Goal: Transaction & Acquisition: Purchase product/service

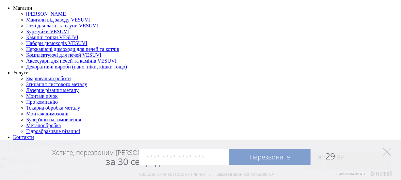
click at [388, 150] on icon at bounding box center [387, 152] width 8 height 8
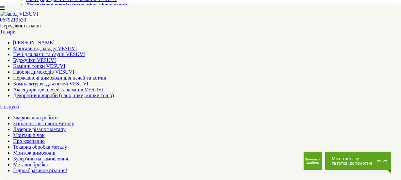
scroll to position [67, 0]
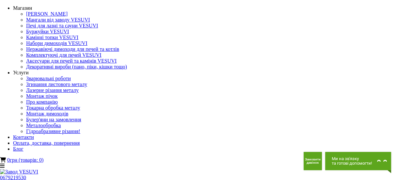
drag, startPoint x: 152, startPoint y: 61, endPoint x: 179, endPoint y: 66, distance: 27.3
copy h1 "Декоративна металева панель (панно)"
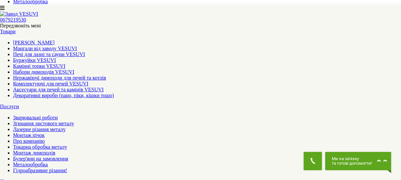
scroll to position [385, 0]
drag, startPoint x: 19, startPoint y: 66, endPoint x: 316, endPoint y: 37, distance: 298.6
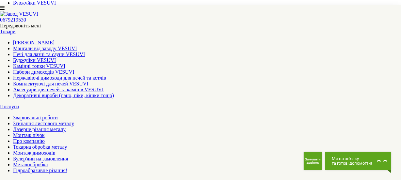
drag, startPoint x: 18, startPoint y: 51, endPoint x: 246, endPoint y: 68, distance: 228.9
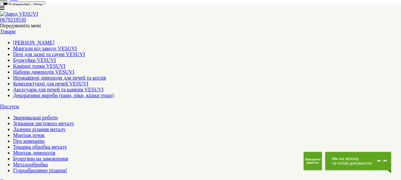
copy div "Loremipsumd sitametc adipis (elits) DOEIUS Temporincid utlabore etdolo (magna) …"
drag, startPoint x: 390, startPoint y: 73, endPoint x: 374, endPoint y: 63, distance: 18.5
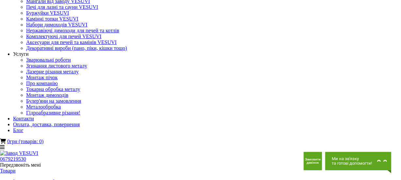
scroll to position [23, 0]
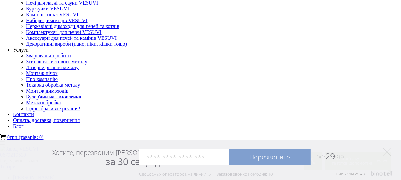
drag, startPoint x: 153, startPoint y: 35, endPoint x: 229, endPoint y: 48, distance: 77.3
copy h1 "Декоративна металева панель (панно) VESUVI №1"
